Goal: Task Accomplishment & Management: Complete application form

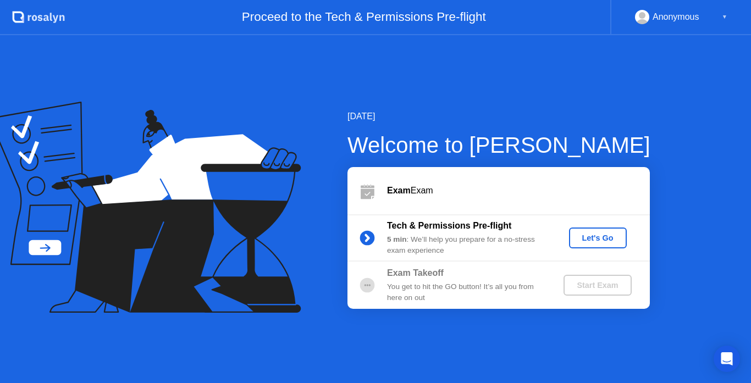
click at [617, 234] on div "Let's Go" at bounding box center [597, 238] width 49 height 9
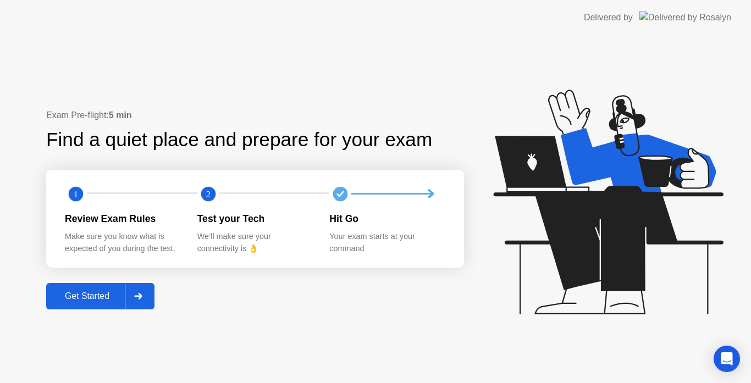
click at [60, 295] on div "Get Started" at bounding box center [86, 296] width 75 height 10
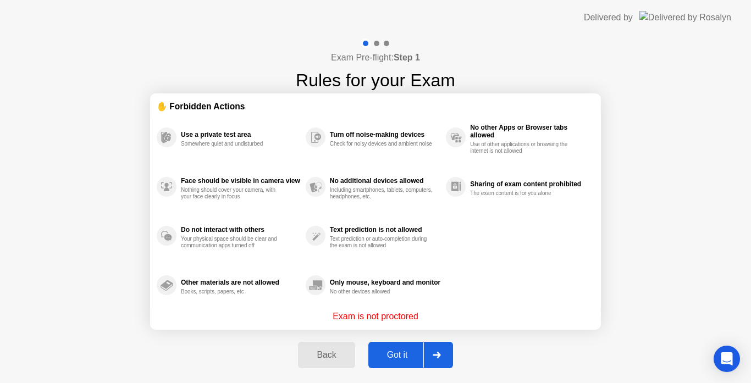
click at [409, 355] on div "Got it" at bounding box center [398, 355] width 52 height 10
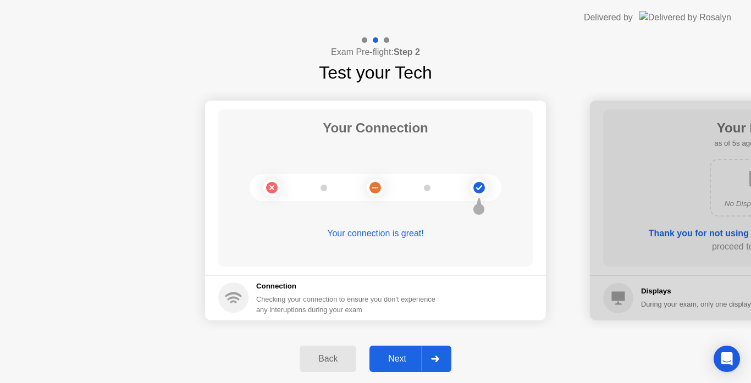
click at [438, 360] on icon at bounding box center [435, 359] width 8 height 7
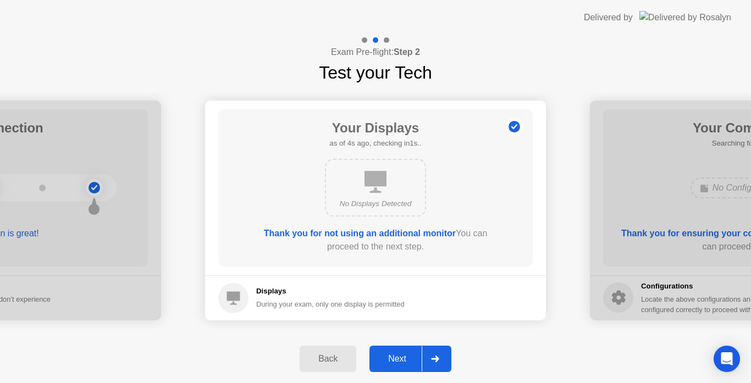
click at [438, 359] on icon at bounding box center [435, 359] width 8 height 7
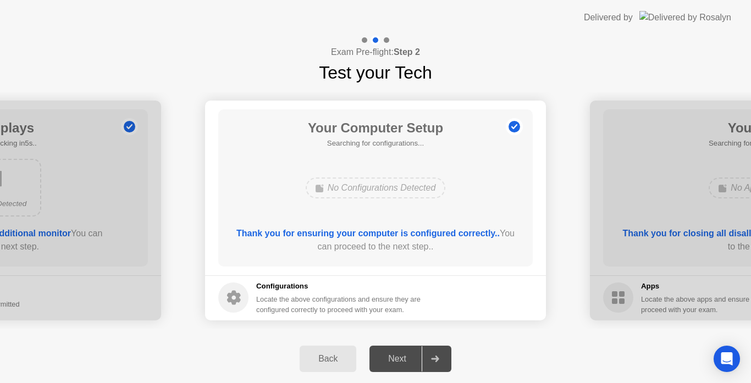
click at [283, 180] on div "No Configurations Detected" at bounding box center [376, 188] width 252 height 30
click at [311, 189] on div "No Configurations Detected" at bounding box center [376, 188] width 140 height 21
click at [433, 356] on icon at bounding box center [435, 359] width 8 height 7
click at [433, 351] on div at bounding box center [435, 358] width 26 height 25
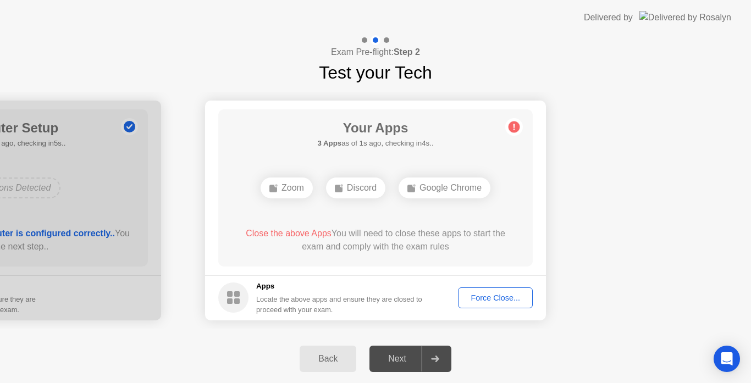
click at [490, 294] on div "Force Close..." at bounding box center [495, 298] width 67 height 9
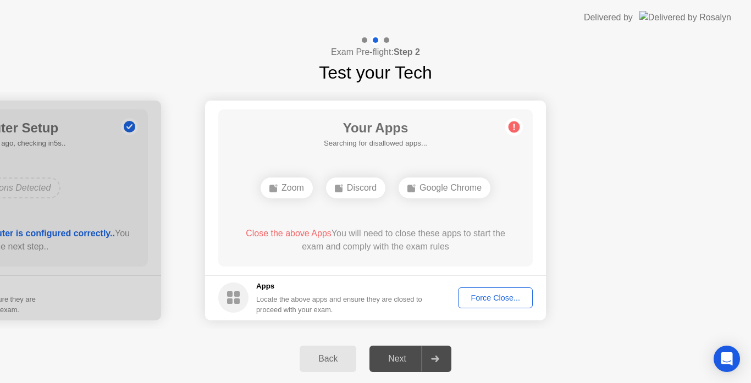
click at [508, 297] on div "Force Close..." at bounding box center [495, 298] width 67 height 9
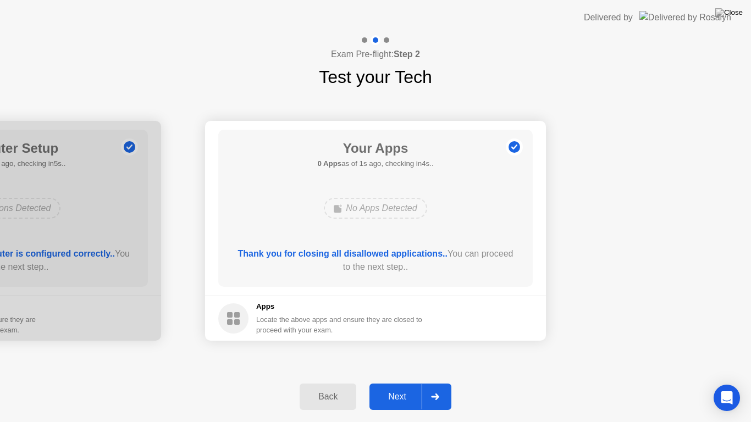
click at [398, 383] on div "Next" at bounding box center [397, 397] width 49 height 10
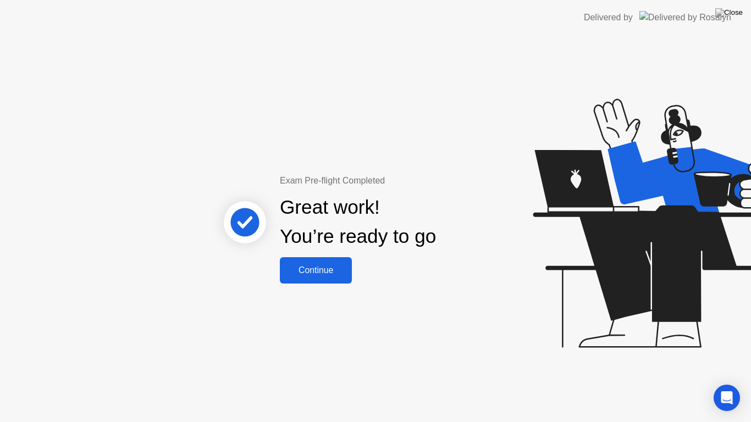
click at [324, 274] on div "Continue" at bounding box center [315, 271] width 65 height 10
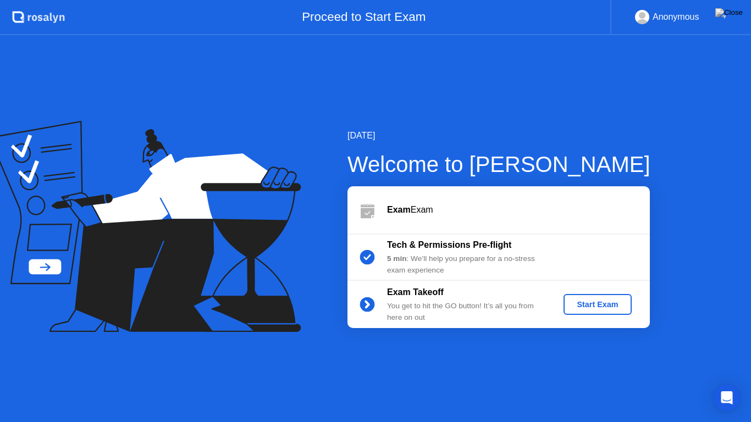
click at [579, 301] on div "Start Exam" at bounding box center [597, 304] width 59 height 9
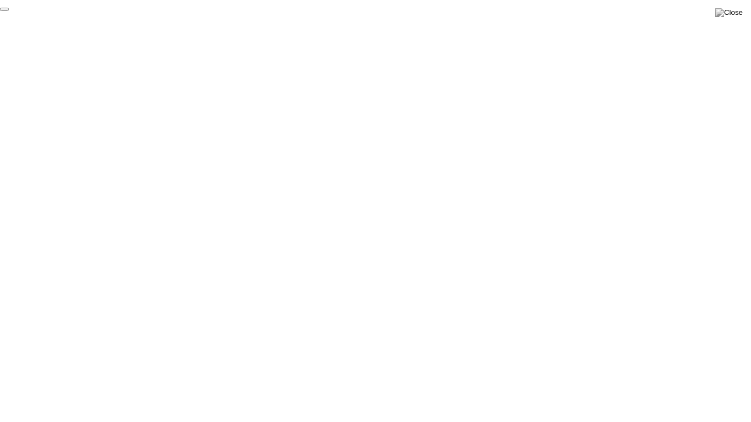
click div "End Proctoring Session"
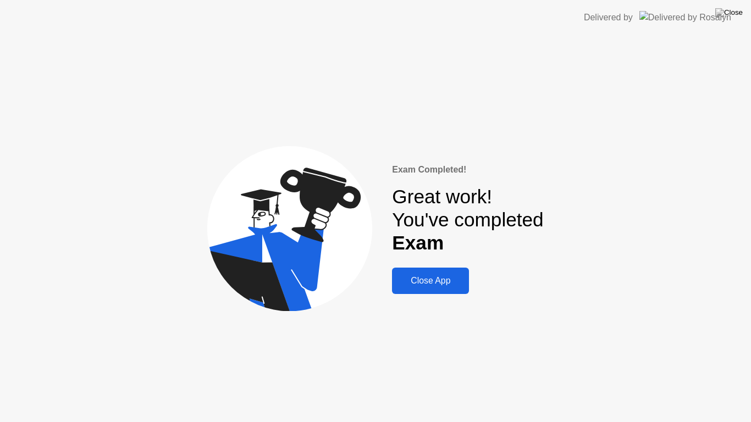
click at [431, 280] on div "Close App" at bounding box center [430, 281] width 70 height 10
